Goal: Transaction & Acquisition: Purchase product/service

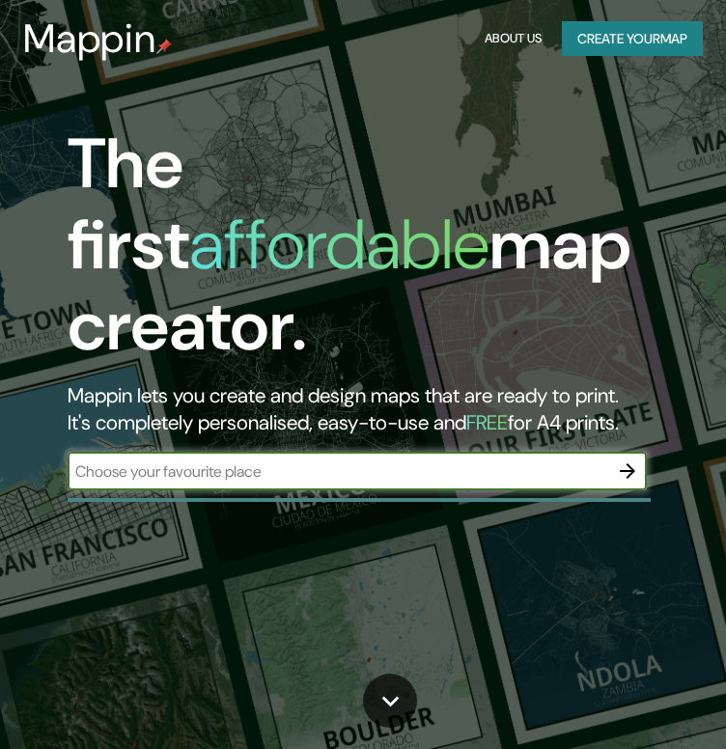
click at [351, 460] on input "text" at bounding box center [338, 471] width 540 height 22
type input "chimbote"
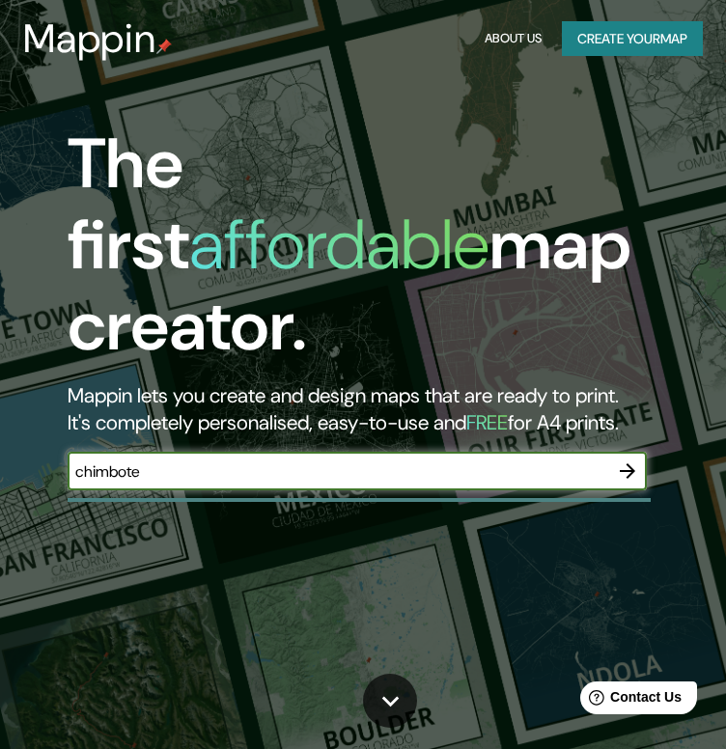
click at [630, 463] on icon "button" at bounding box center [627, 470] width 15 height 15
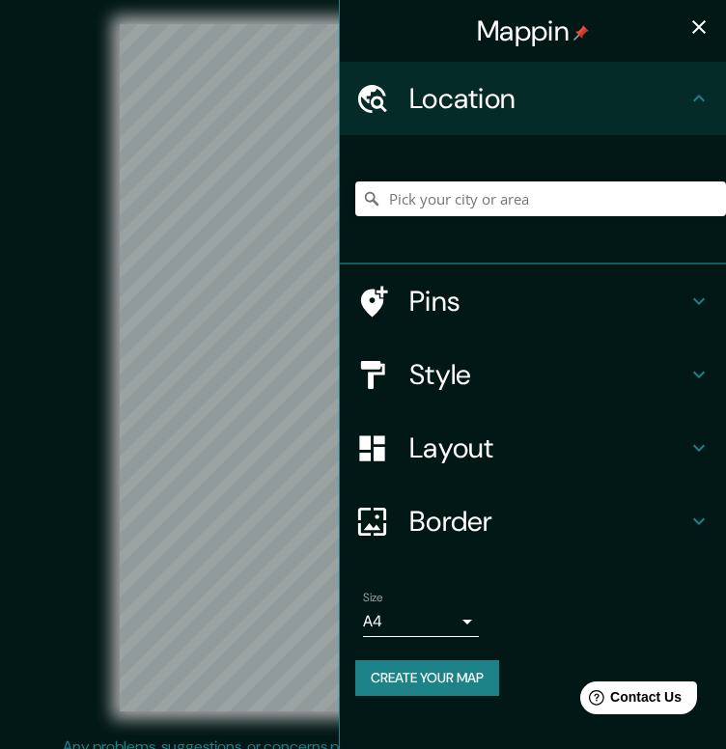
click at [468, 370] on h4 "Style" at bounding box center [548, 374] width 278 height 35
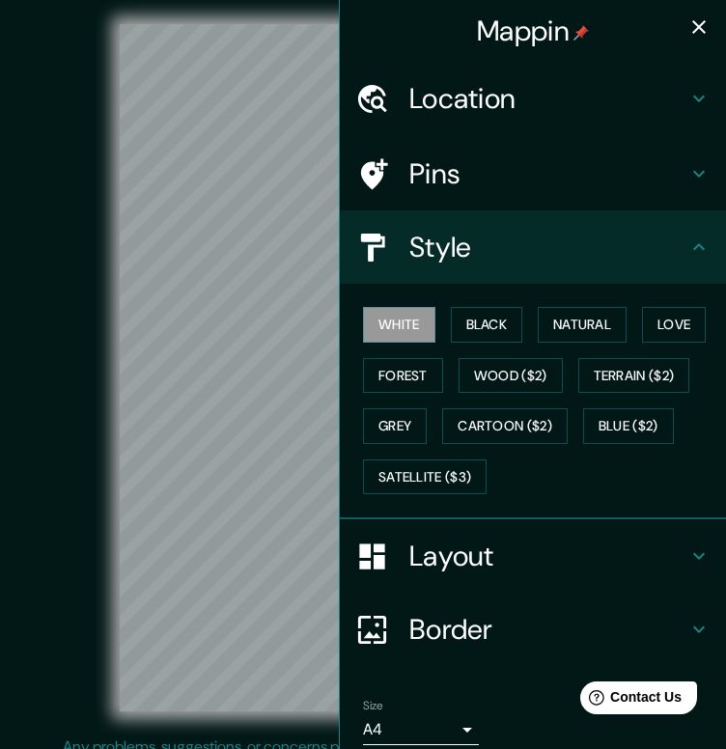
click at [397, 350] on div "White Black Natural Love Forest Wood ($2) Terrain ($2) Grey Cartoon ($2) Blue (…" at bounding box center [540, 400] width 371 height 203
click at [400, 354] on div "White Black Natural Love Forest Wood ($2) Terrain ($2) Grey Cartoon ($2) Blue (…" at bounding box center [540, 400] width 371 height 203
click at [409, 370] on button "Forest" at bounding box center [403, 376] width 80 height 36
drag, startPoint x: 503, startPoint y: 327, endPoint x: 424, endPoint y: 300, distance: 83.6
click at [502, 327] on button "Black" at bounding box center [487, 325] width 72 height 36
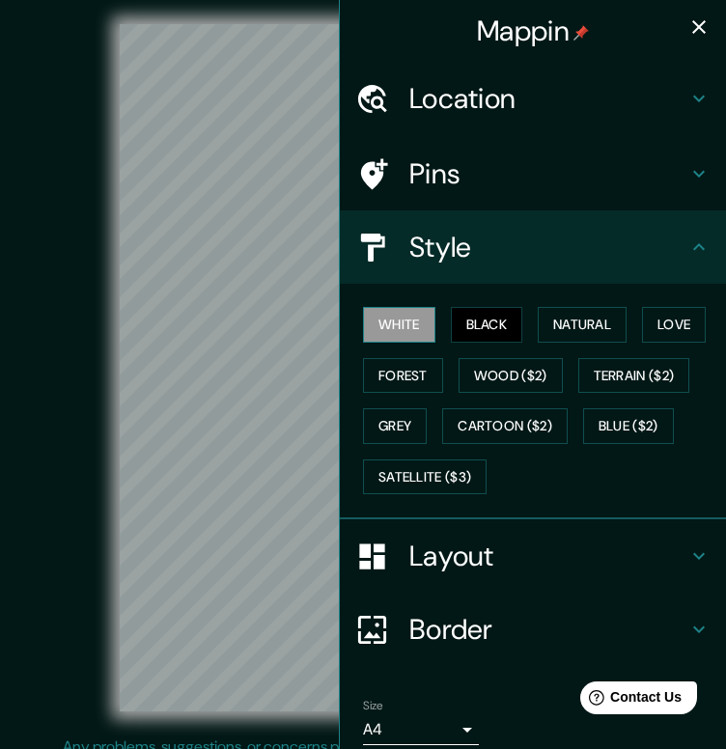
click at [386, 328] on button "White" at bounding box center [399, 325] width 72 height 36
click at [556, 331] on button "Natural" at bounding box center [582, 325] width 89 height 36
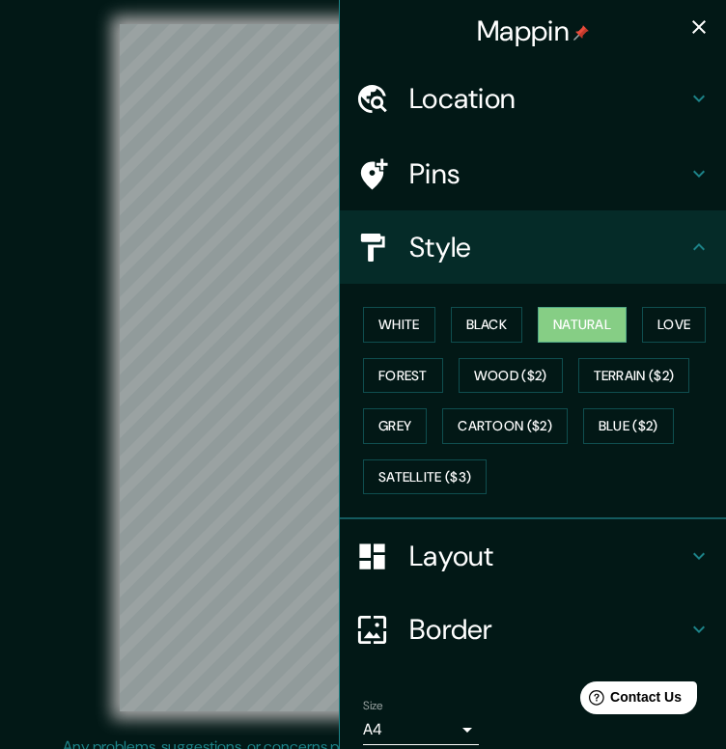
click at [694, 41] on button "button" at bounding box center [698, 27] width 39 height 39
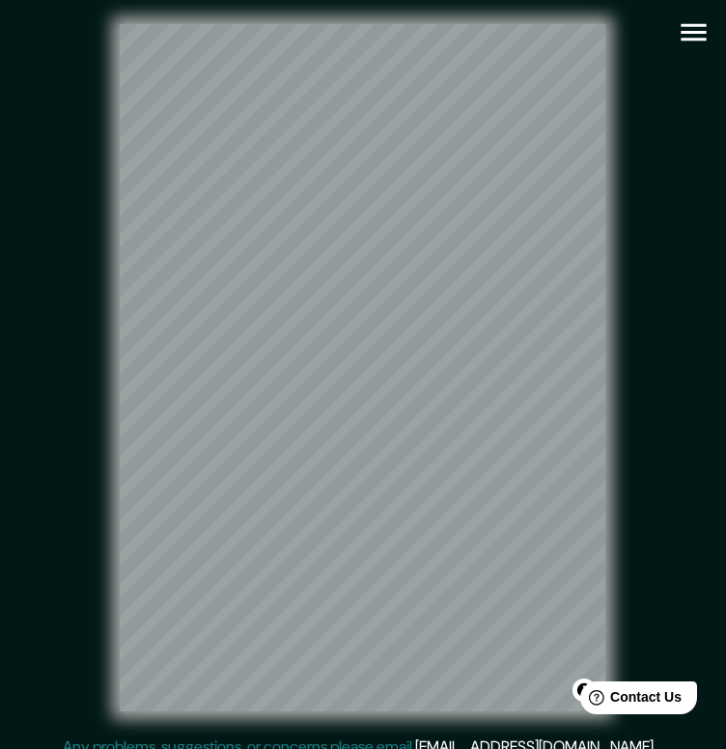
click at [677, 39] on div "Mappin Location Pins Style White Black Natural Love Forest Wood ($2) Terrain ($…" at bounding box center [363, 383] width 726 height 766
click at [683, 35] on icon "button" at bounding box center [694, 32] width 34 height 34
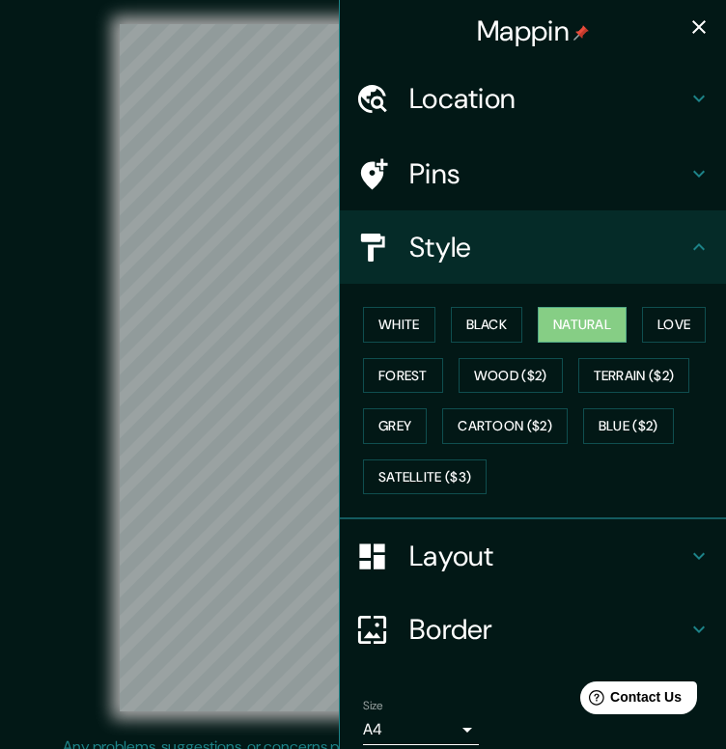
click at [457, 106] on h4 "Location" at bounding box center [548, 98] width 278 height 35
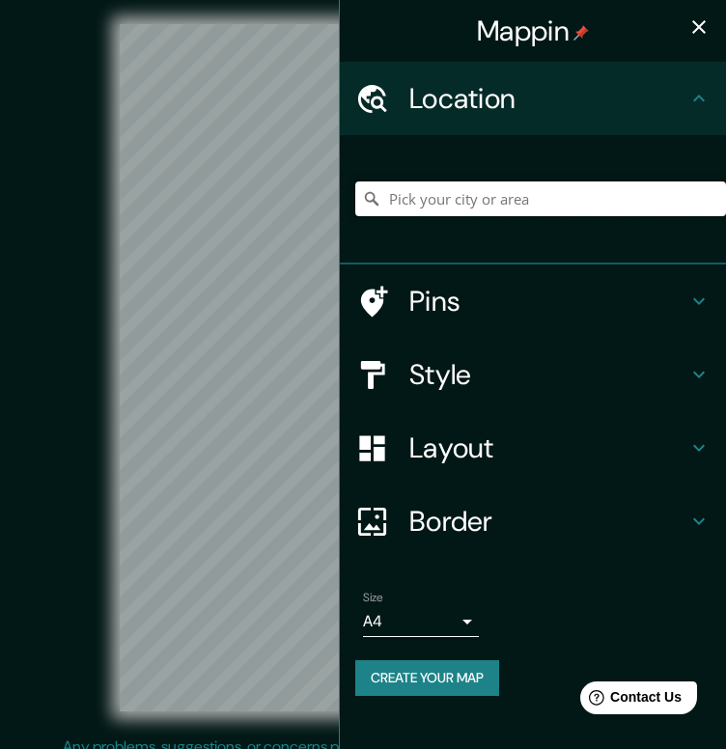
click at [461, 196] on input "Pick your city or area" at bounding box center [540, 198] width 371 height 35
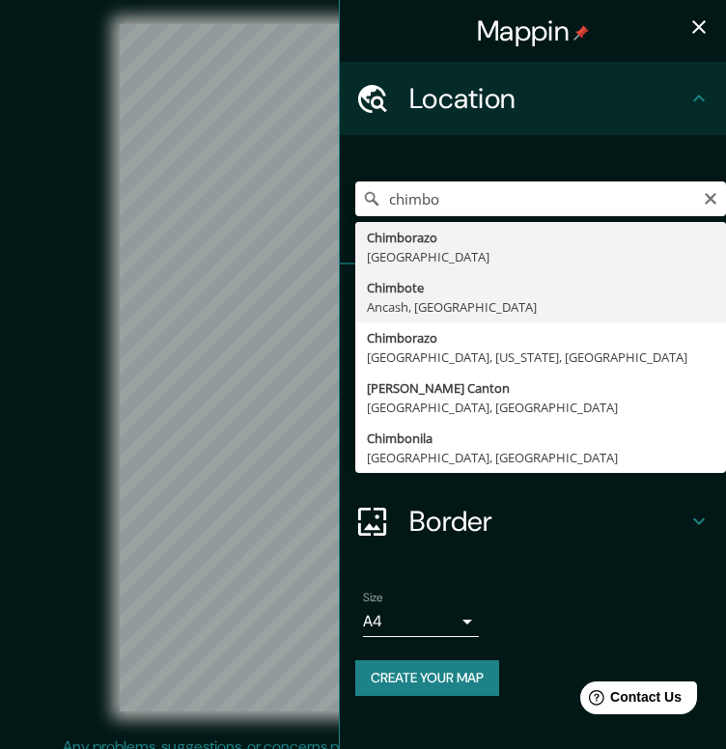
type input "Chimbote, [GEOGRAPHIC_DATA], [GEOGRAPHIC_DATA]"
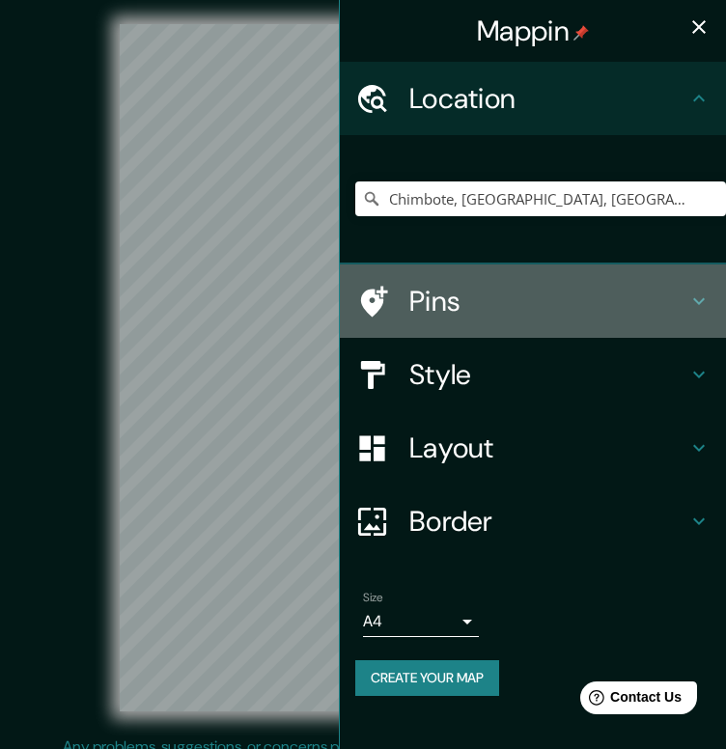
click at [453, 293] on h4 "Pins" at bounding box center [548, 301] width 278 height 35
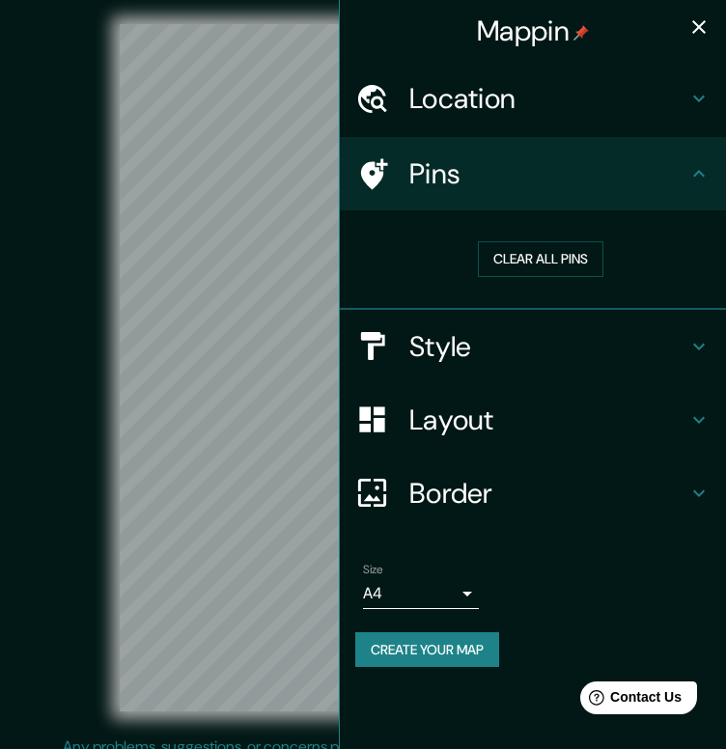
click at [460, 334] on h4 "Style" at bounding box center [548, 346] width 278 height 35
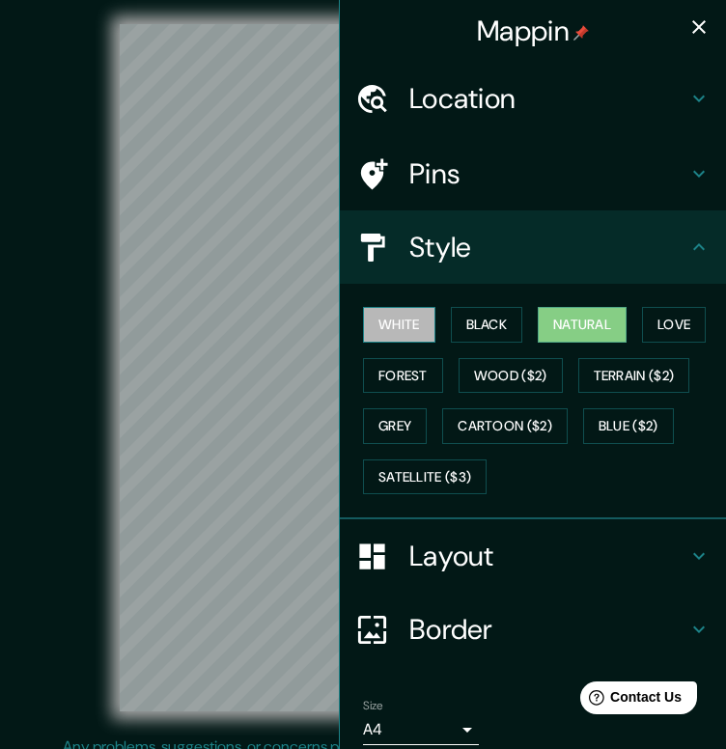
click at [396, 331] on button "White" at bounding box center [399, 325] width 72 height 36
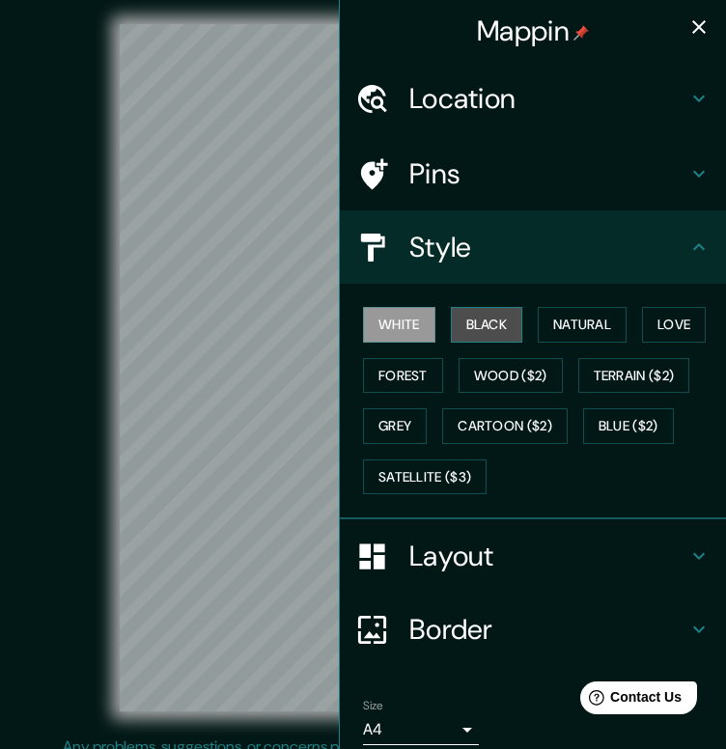
click at [496, 312] on button "Black" at bounding box center [487, 325] width 72 height 36
click at [415, 323] on button "White" at bounding box center [399, 325] width 72 height 36
click at [692, 28] on icon "button" at bounding box center [699, 27] width 14 height 14
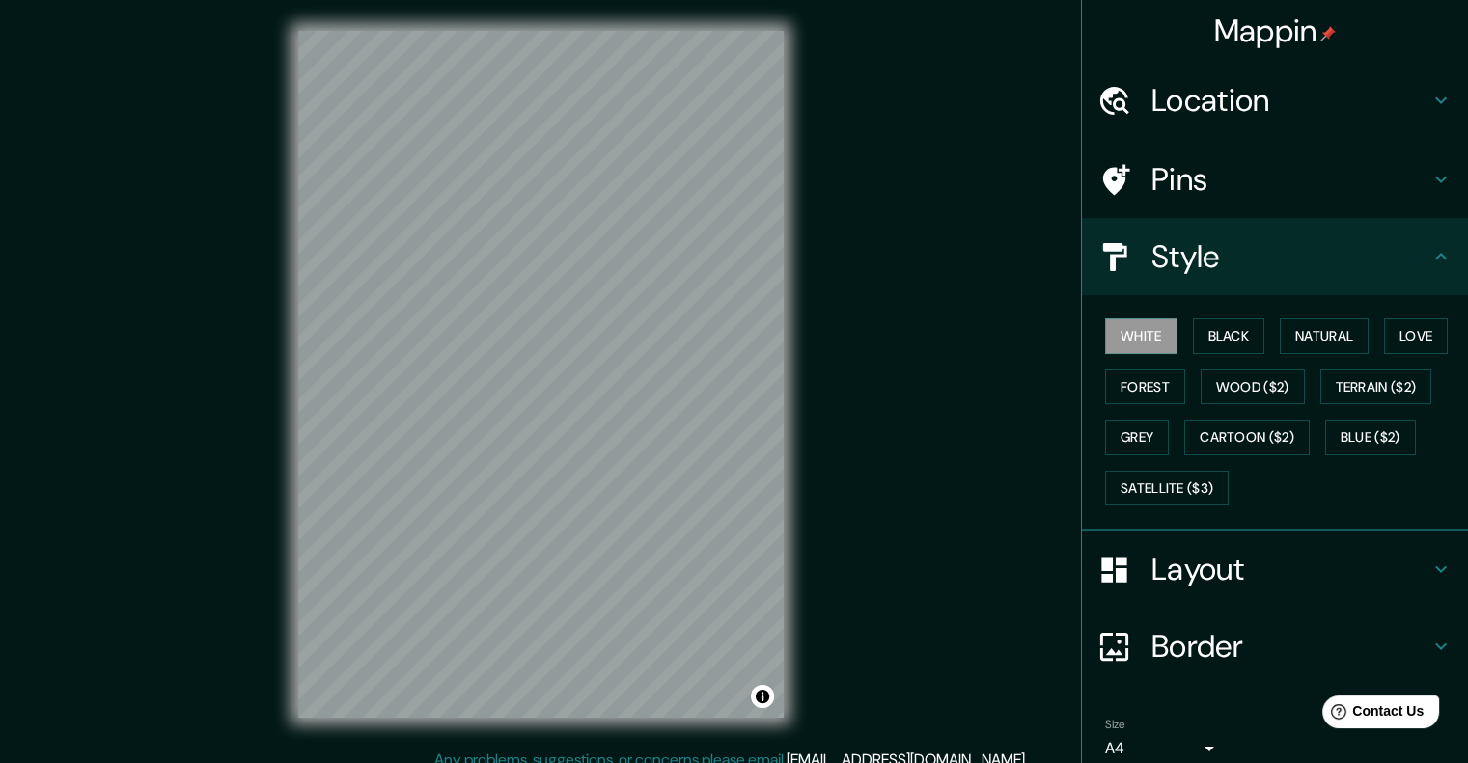
click at [725, 285] on div "Style" at bounding box center [1275, 256] width 386 height 77
click at [725, 431] on button "Grey" at bounding box center [1137, 438] width 64 height 36
click at [725, 397] on button "Forest" at bounding box center [1145, 388] width 80 height 36
click at [725, 391] on button "Terrain ($2)" at bounding box center [1376, 388] width 112 height 36
click at [725, 385] on button "Wood ($2)" at bounding box center [1253, 388] width 104 height 36
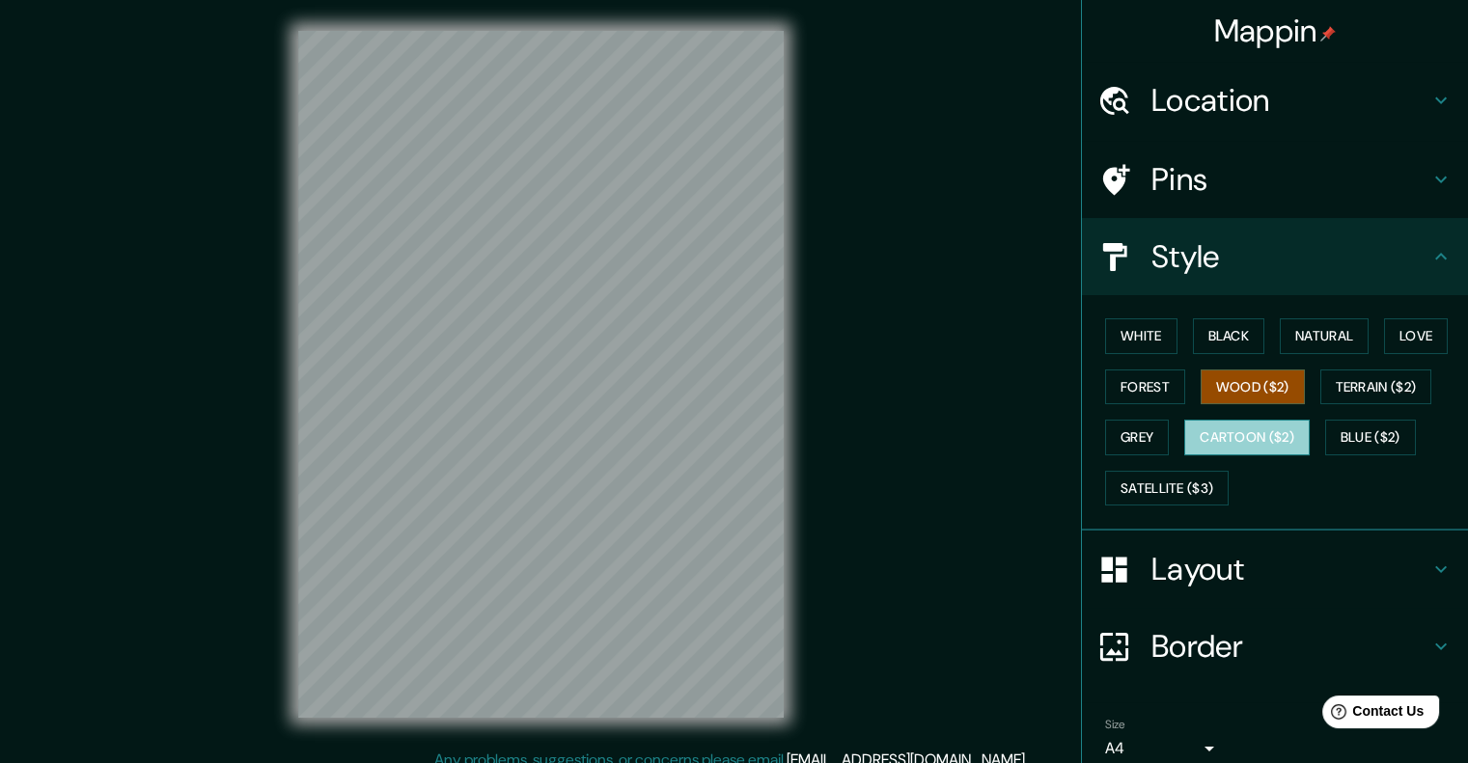
click at [725, 432] on button "Cartoon ($2)" at bounding box center [1246, 438] width 125 height 36
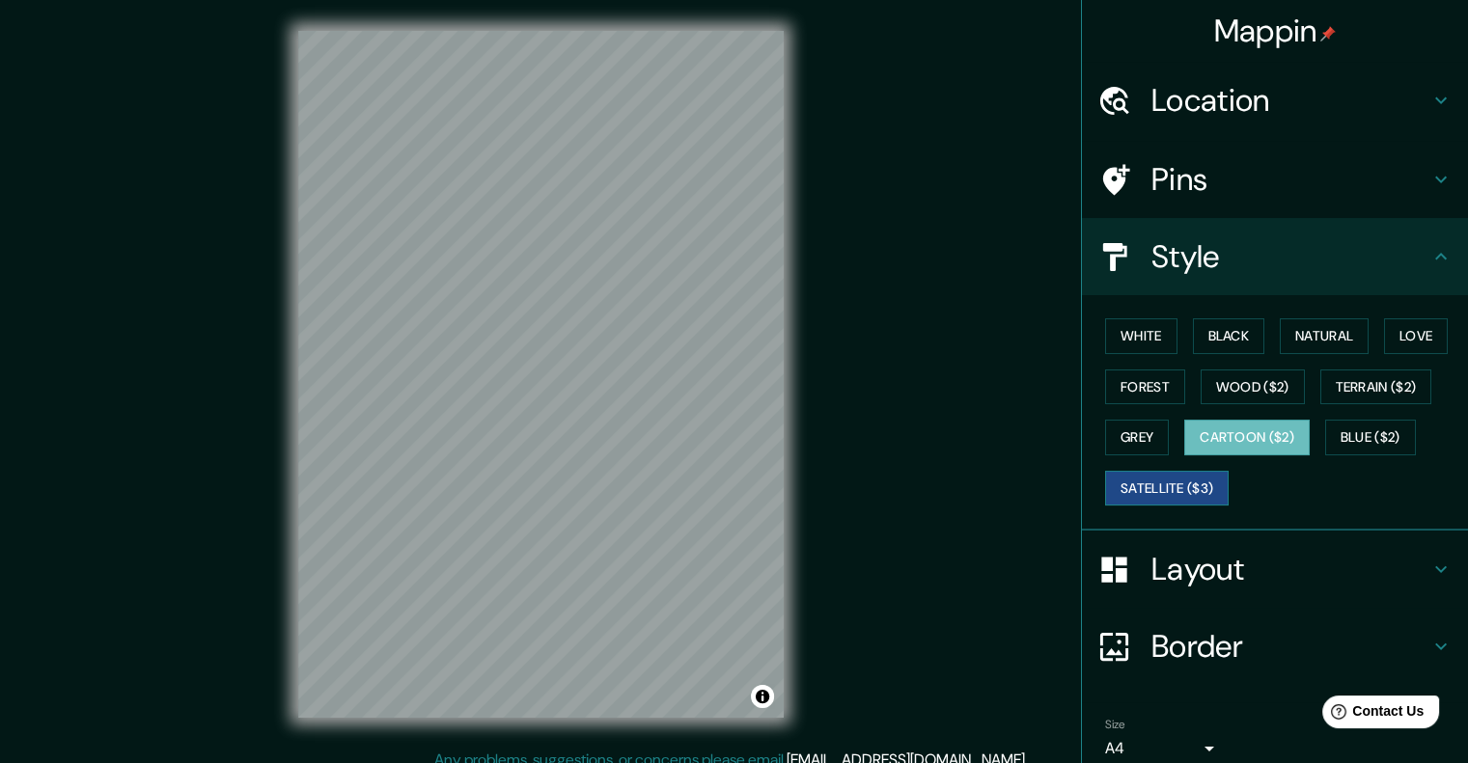
click at [725, 471] on button "Satellite ($3)" at bounding box center [1167, 489] width 124 height 36
click at [725, 449] on button "Blue ($2)" at bounding box center [1370, 438] width 91 height 36
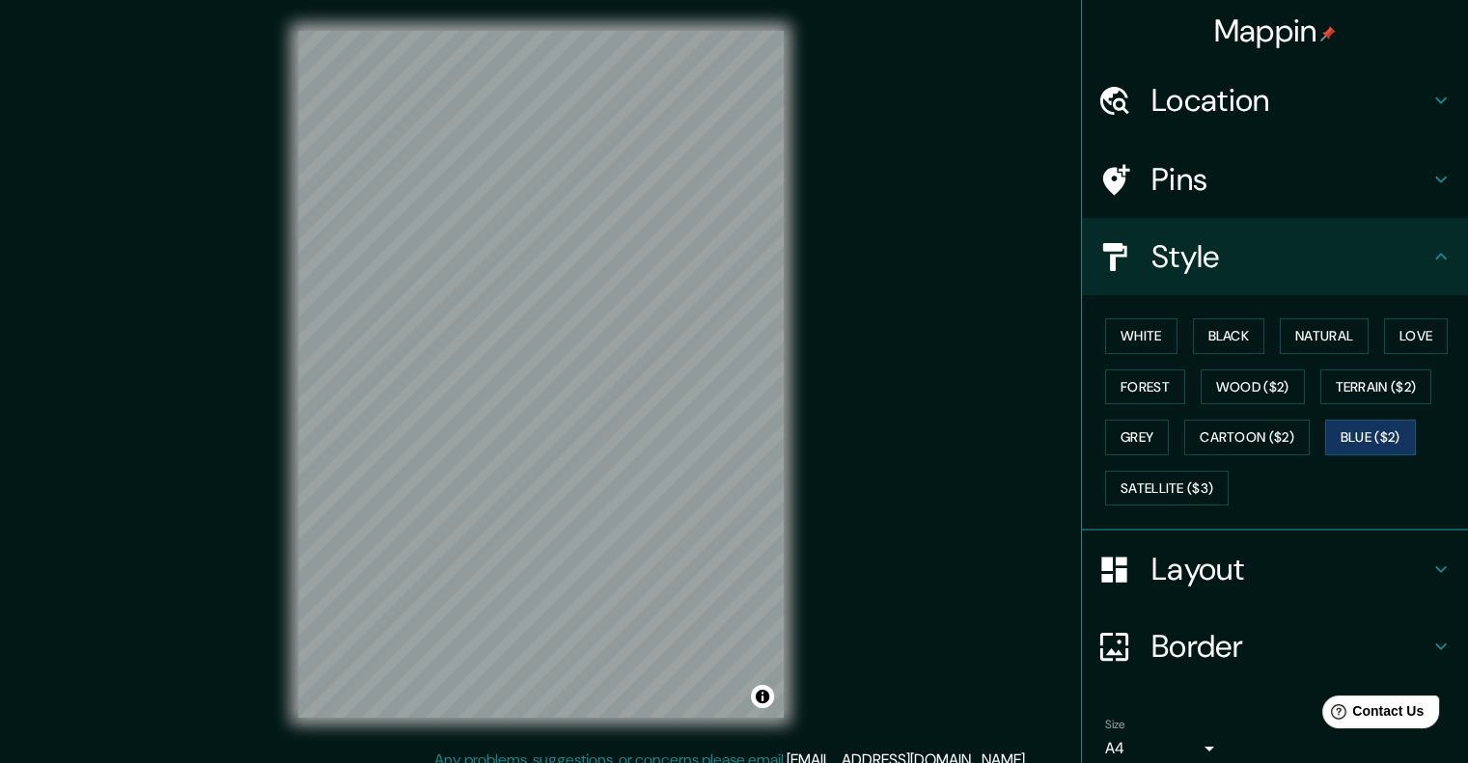
click at [725, 331] on div "White Black Natural Love Forest Wood ($2) Terrain ($2) Grey Cartoon ($2) Blue (…" at bounding box center [1282, 412] width 371 height 203
click at [725, 331] on button "White" at bounding box center [1141, 336] width 72 height 36
click at [725, 326] on button "Black" at bounding box center [1229, 336] width 72 height 36
click at [725, 328] on button "White" at bounding box center [1141, 336] width 72 height 36
click at [725, 344] on button "Love" at bounding box center [1416, 336] width 64 height 36
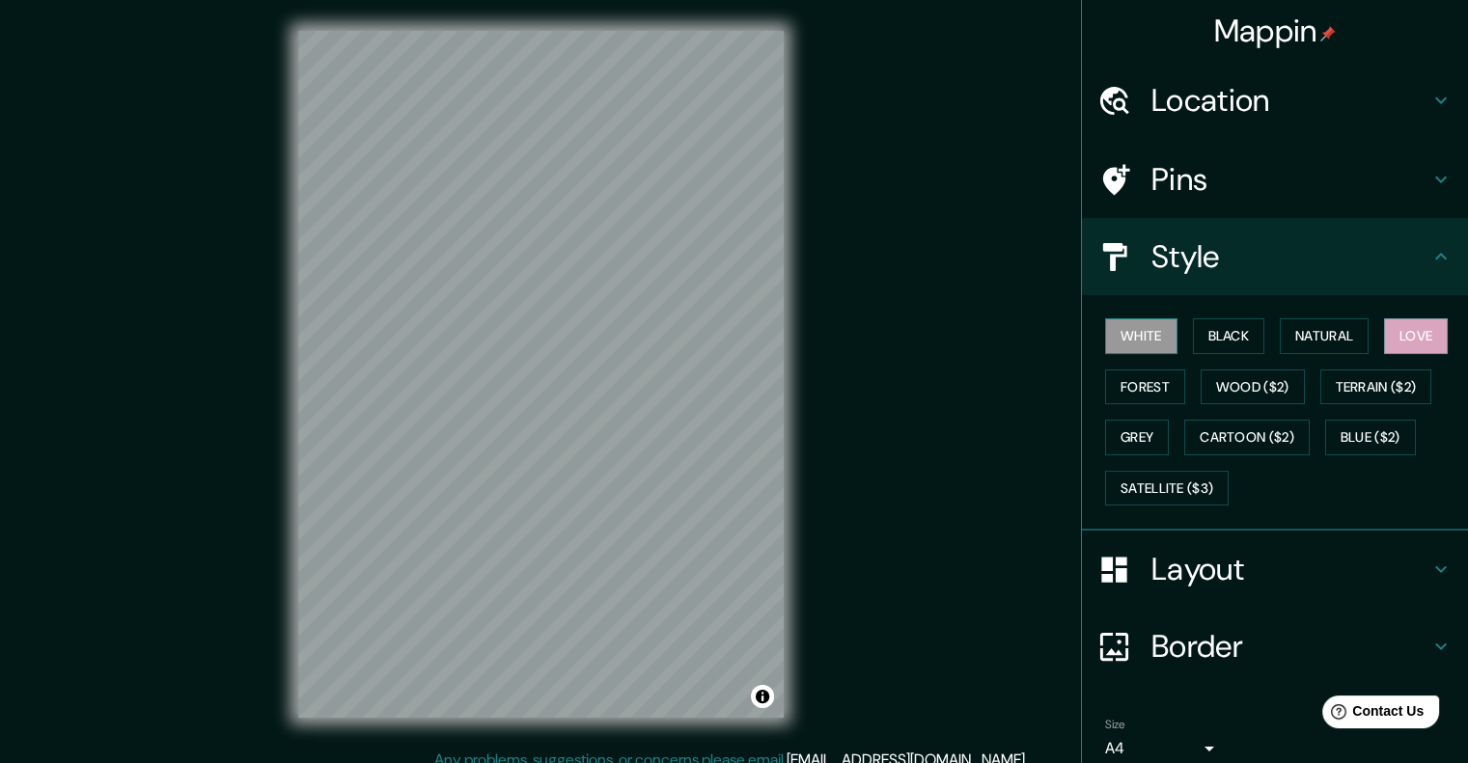
click at [725, 328] on button "White" at bounding box center [1141, 336] width 72 height 36
click at [725, 343] on button "Love" at bounding box center [1416, 336] width 64 height 36
click at [725, 336] on button "White" at bounding box center [1141, 336] width 72 height 36
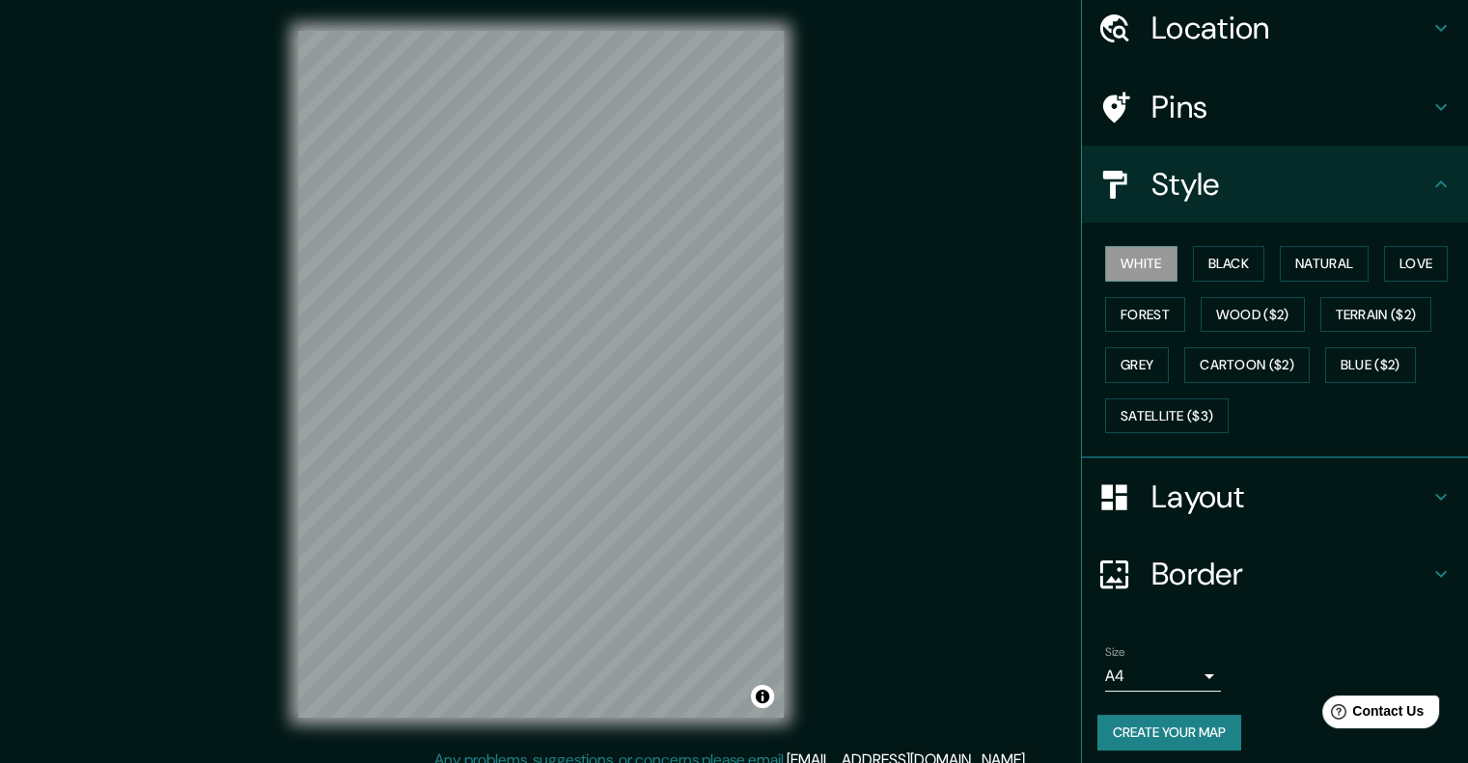
scroll to position [79, 0]
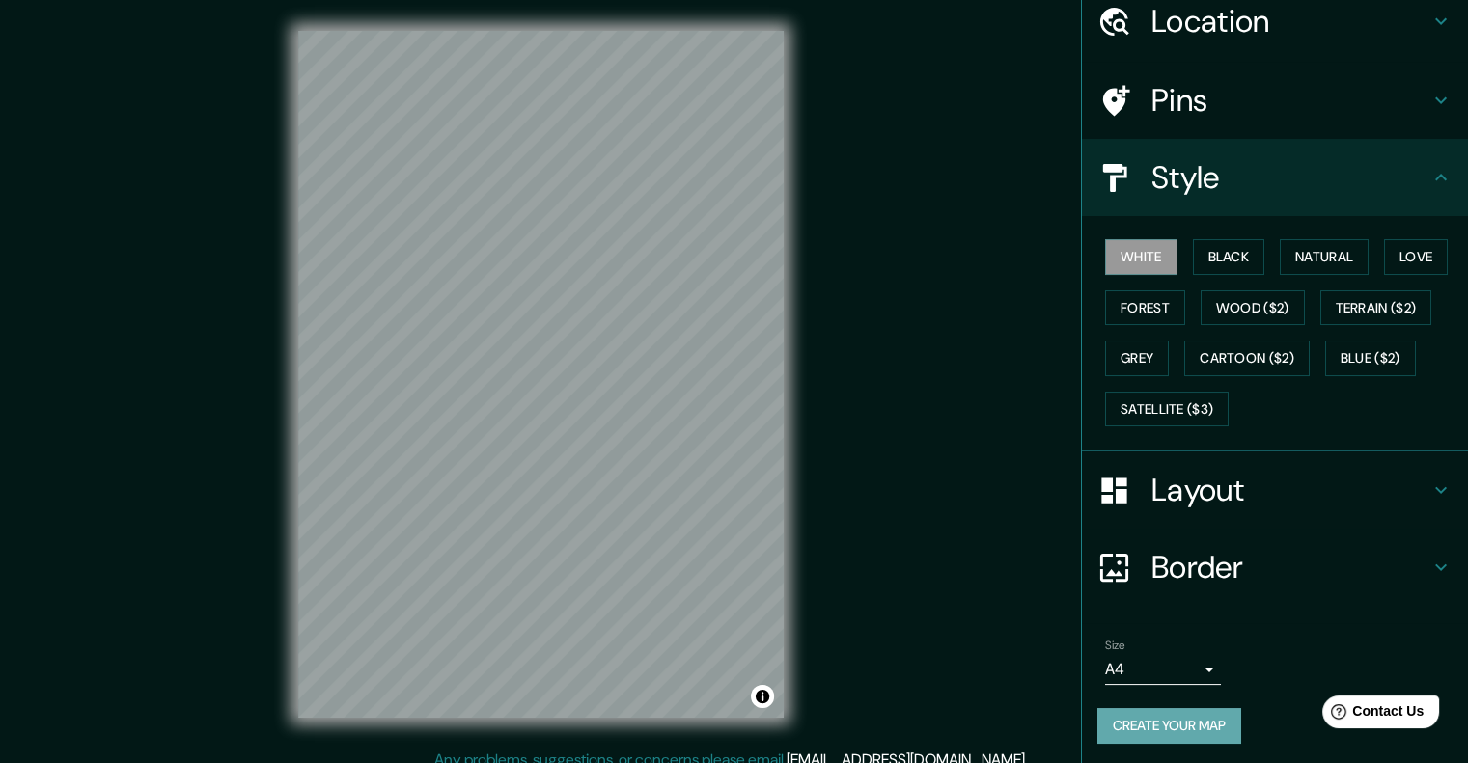
click at [725, 713] on button "Create your map" at bounding box center [1169, 726] width 144 height 36
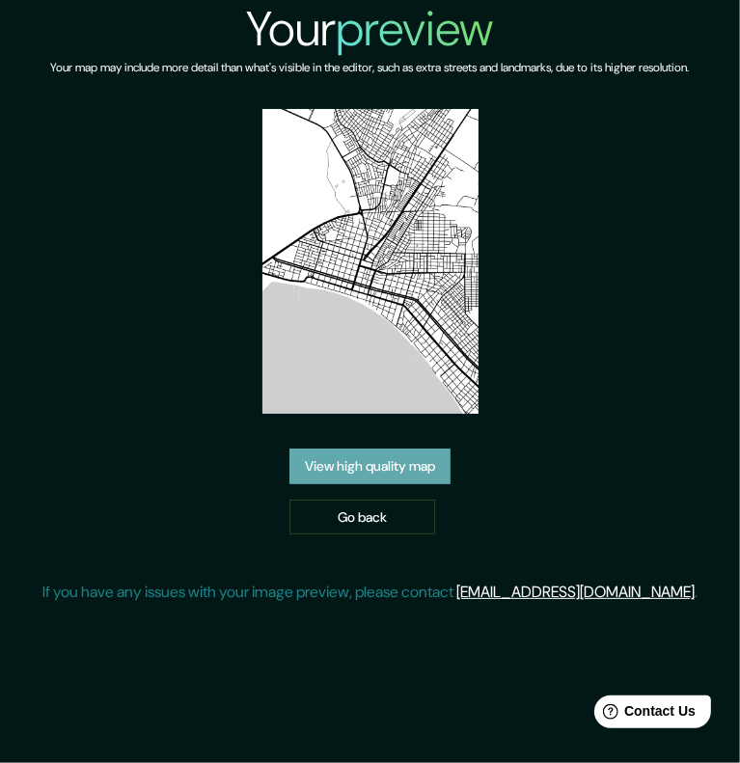
click at [369, 462] on link "View high quality map" at bounding box center [370, 467] width 161 height 36
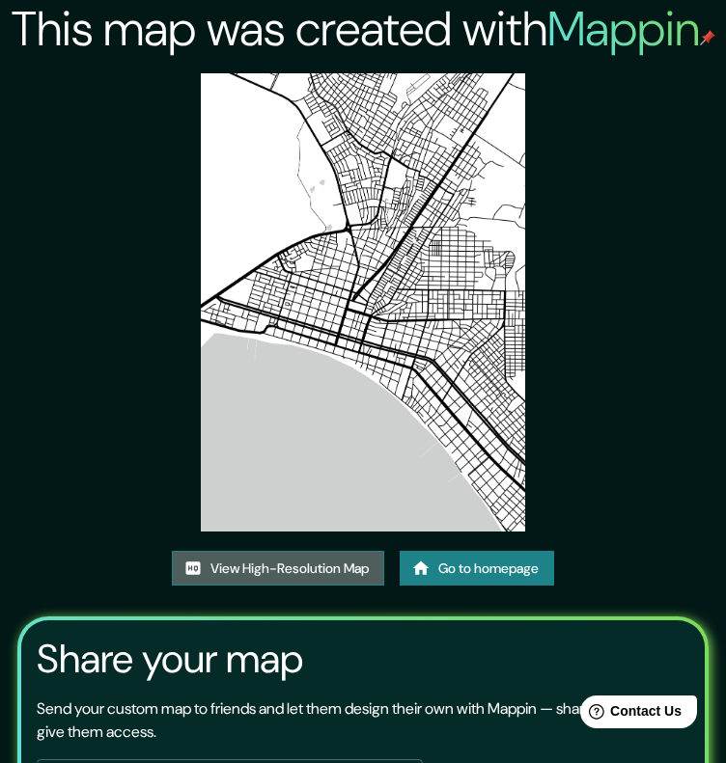
click at [274, 567] on link "View High-Resolution Map" at bounding box center [278, 569] width 212 height 36
